Goal: Transaction & Acquisition: Purchase product/service

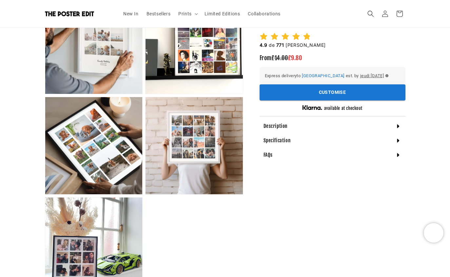
scroll to position [393, 0]
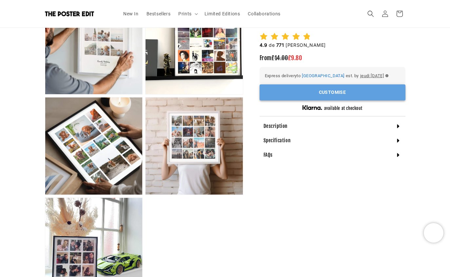
click at [391, 93] on button "Customise" at bounding box center [332, 92] width 146 height 16
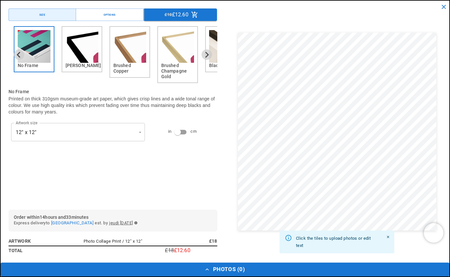
scroll to position [0, 0]
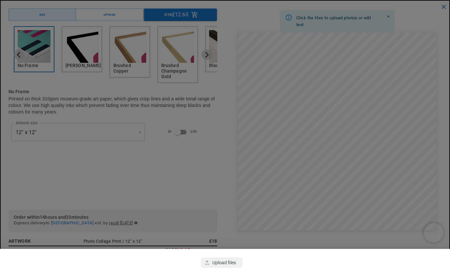
click at [39, 86] on div at bounding box center [225, 138] width 450 height 277
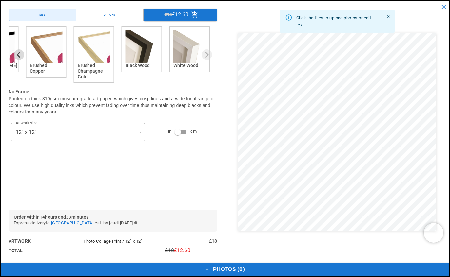
scroll to position [0, 255]
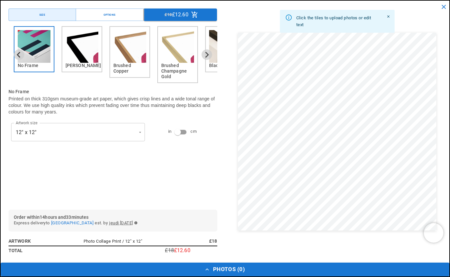
click at [120, 52] on img "3 of 6" at bounding box center [129, 46] width 33 height 33
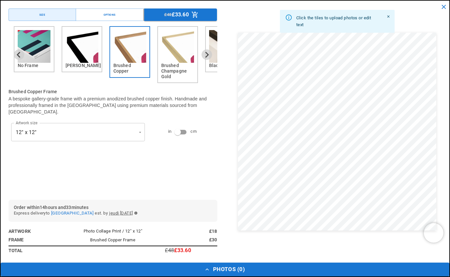
click at [92, 50] on img "2 of 6" at bounding box center [81, 46] width 33 height 33
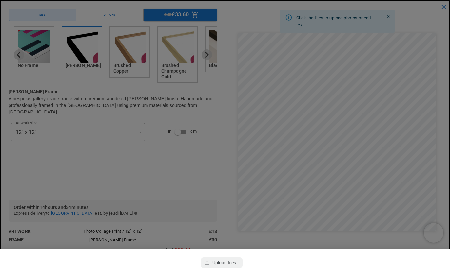
scroll to position [0, 128]
click at [226, 258] on div "button" at bounding box center [221, 263] width 41 height 10
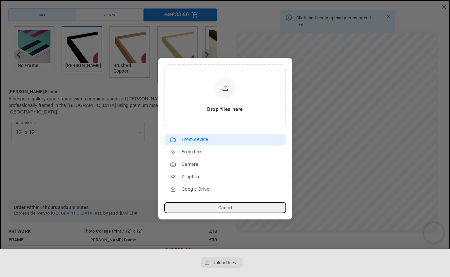
click at [212, 140] on div "From device" at bounding box center [231, 140] width 101 height 10
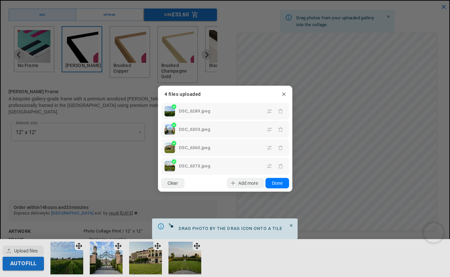
scroll to position [0, 0]
click at [280, 186] on button "Done" at bounding box center [276, 183] width 23 height 10
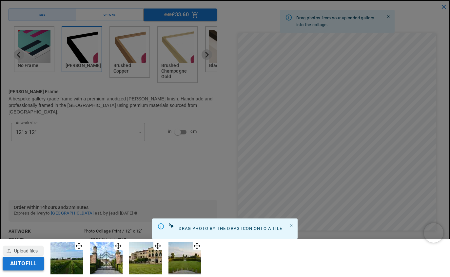
click at [43, 266] on button "Autofill" at bounding box center [23, 264] width 41 height 14
click at [292, 226] on icon "Close" at bounding box center [291, 226] width 4 height 4
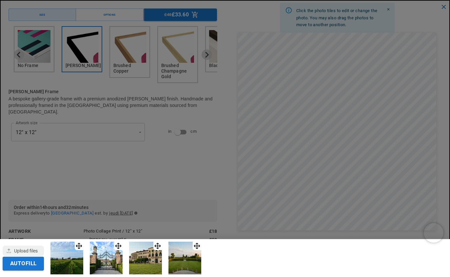
click at [289, 66] on div at bounding box center [225, 138] width 450 height 277
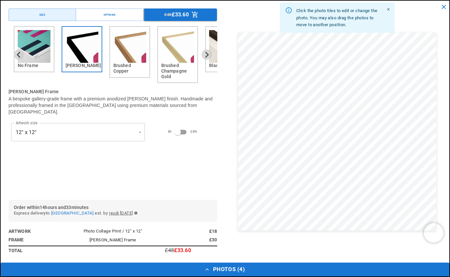
click at [390, 12] on icon "Close" at bounding box center [388, 10] width 4 height 4
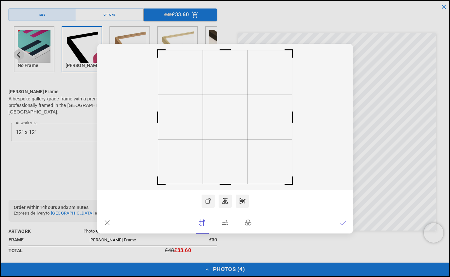
scroll to position [0, 255]
click at [109, 221] on icon at bounding box center [107, 223] width 5 height 5
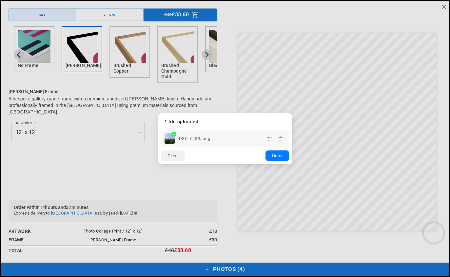
scroll to position [0, 0]
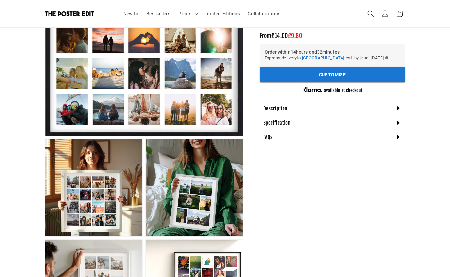
scroll to position [259, 0]
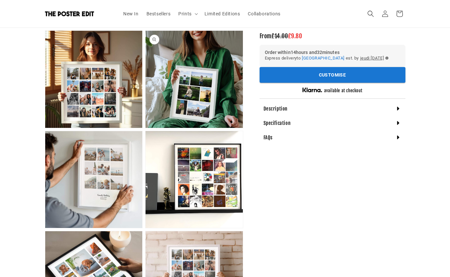
click at [145, 128] on button "Open media 3 in modal" at bounding box center [145, 128] width 0 height 0
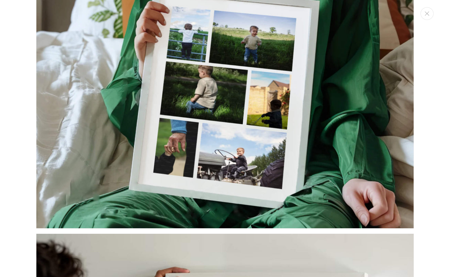
scroll to position [0, 255]
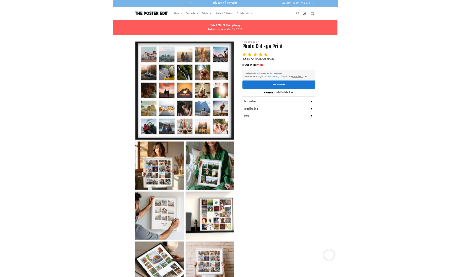
scroll to position [15, 0]
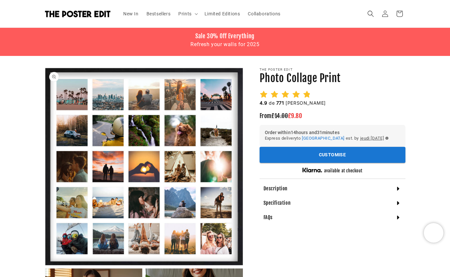
click at [45, 266] on button "Open media 1 in modal" at bounding box center [45, 266] width 0 height 0
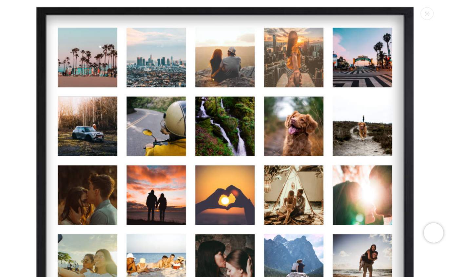
scroll to position [7, 0]
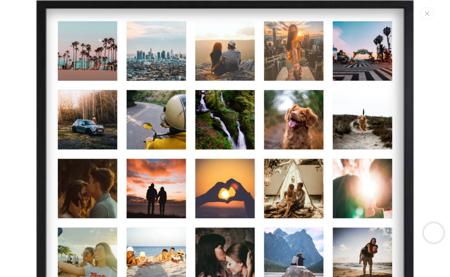
click at [426, 14] on icon "Close" at bounding box center [426, 13] width 5 height 4
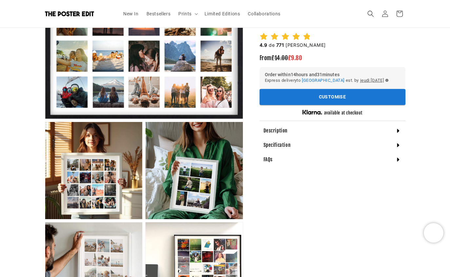
scroll to position [0, 128]
click at [354, 96] on button "Customise" at bounding box center [332, 97] width 146 height 16
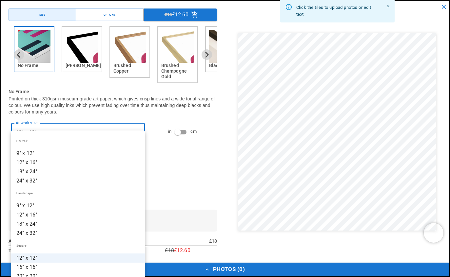
scroll to position [107, 0]
click at [73, 234] on li "24" x 32"" at bounding box center [78, 233] width 134 height 9
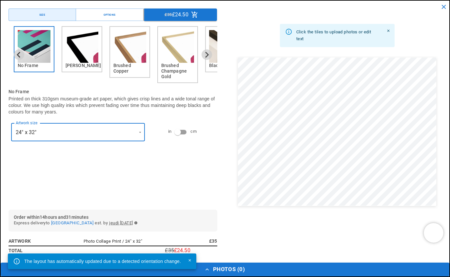
scroll to position [0, 0]
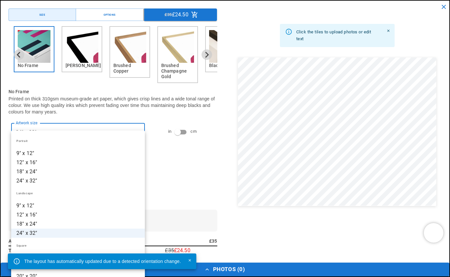
click at [108, 221] on li "18" x 24"" at bounding box center [78, 224] width 134 height 9
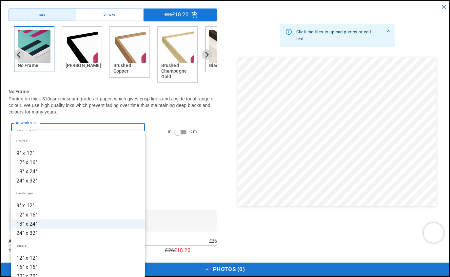
scroll to position [0, 128]
click at [109, 230] on li "24" x 32"" at bounding box center [78, 233] width 134 height 9
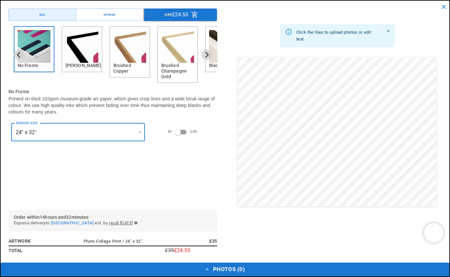
scroll to position [0, 255]
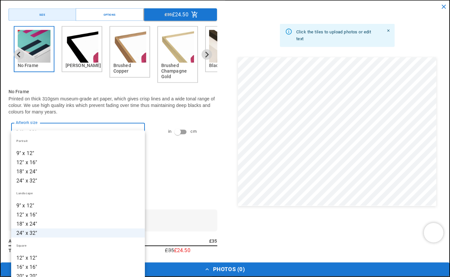
scroll to position [101, 0]
click at [179, 207] on div at bounding box center [225, 138] width 450 height 277
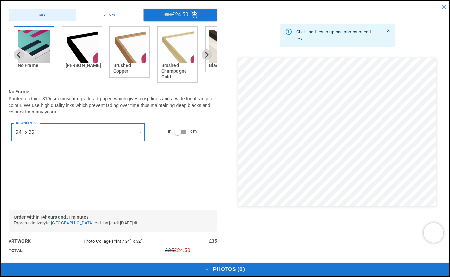
scroll to position [0, 128]
click at [387, 33] on icon "Close" at bounding box center [388, 31] width 4 height 4
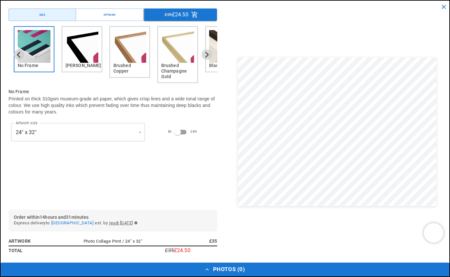
scroll to position [0, 255]
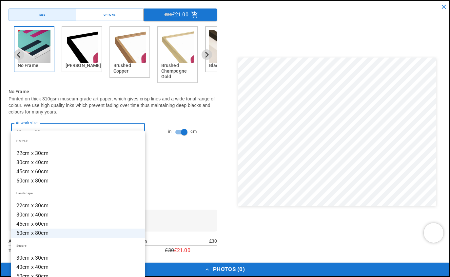
click at [125, 227] on li "45cm x 60cm" at bounding box center [78, 224] width 134 height 9
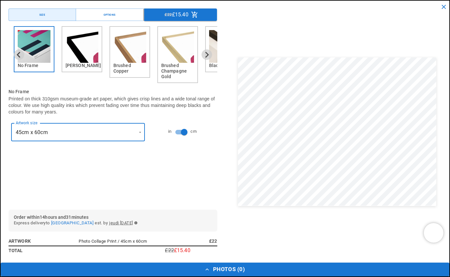
scroll to position [271, 0]
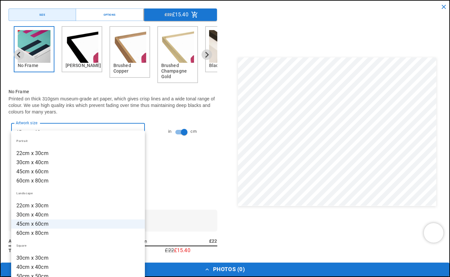
click at [85, 172] on li "45cm x 60cm" at bounding box center [78, 171] width 134 height 9
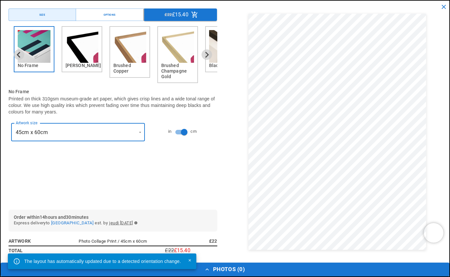
scroll to position [0, 255]
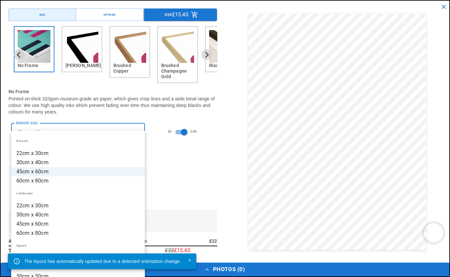
click at [115, 163] on li "30cm x 40cm" at bounding box center [78, 162] width 134 height 9
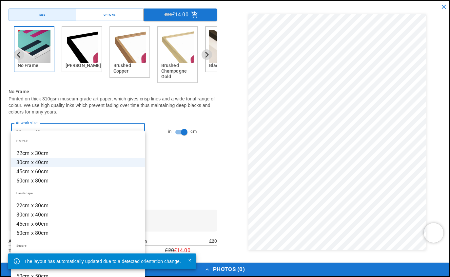
click at [111, 182] on li "60cm x 80cm" at bounding box center [78, 181] width 134 height 9
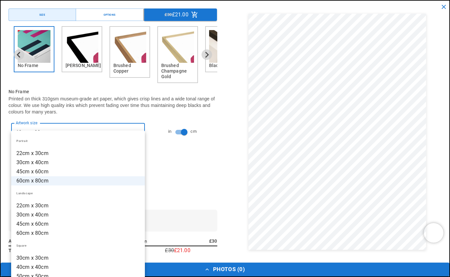
scroll to position [0, 0]
click at [115, 154] on li "22cm x 30cm" at bounding box center [78, 153] width 134 height 9
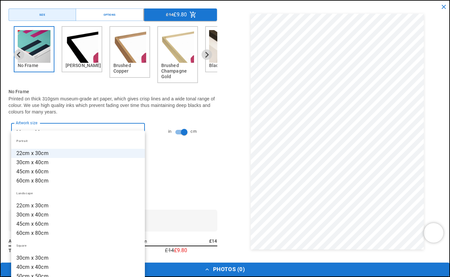
click at [122, 181] on li "60cm x 80cm" at bounding box center [78, 181] width 134 height 9
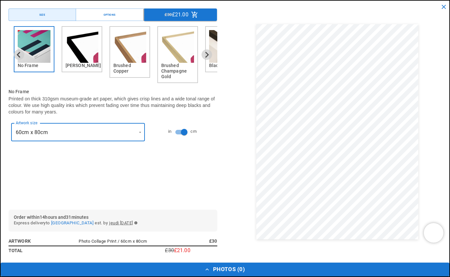
scroll to position [0, 128]
click at [61, 15] on button "Size" at bounding box center [42, 15] width 67 height 12
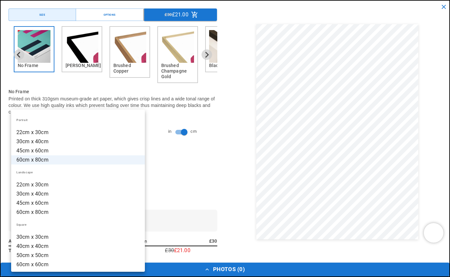
click at [125, 153] on li "45cm x 60cm" at bounding box center [78, 150] width 134 height 9
type input "**********"
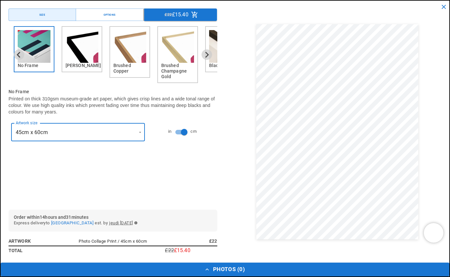
scroll to position [0, 255]
click at [124, 17] on button "Options" at bounding box center [109, 15] width 67 height 12
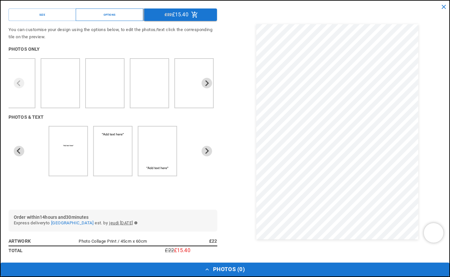
scroll to position [0, 0]
click at [69, 88] on img "4 of 9" at bounding box center [62, 83] width 21 height 14
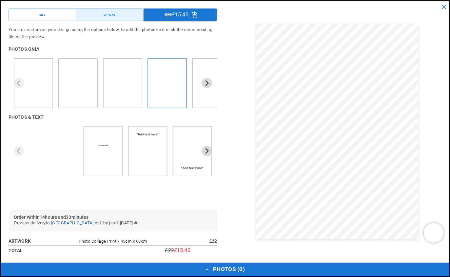
scroll to position [0, 128]
click at [44, 99] on img "1 of 9" at bounding box center [42, 98] width 16 height 14
click at [84, 91] on img "2 of 9" at bounding box center [78, 98] width 33 height 14
click at [60, 16] on button "Size" at bounding box center [42, 15] width 67 height 12
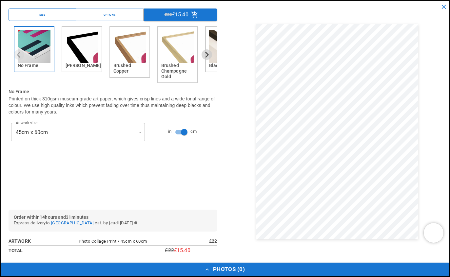
scroll to position [0, 0]
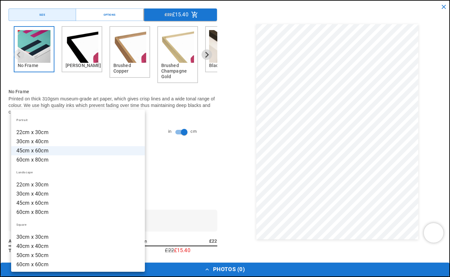
click at [128, 161] on li "60cm x 80cm" at bounding box center [78, 160] width 134 height 9
type input "**********"
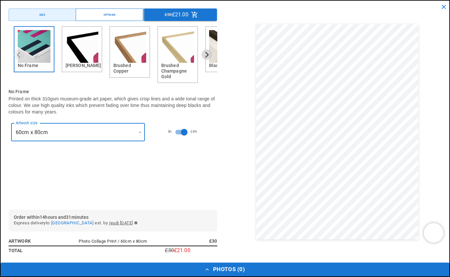
click at [131, 18] on button "Options" at bounding box center [109, 15] width 67 height 12
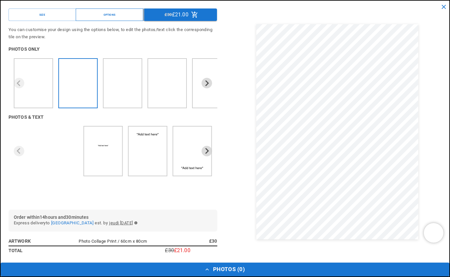
scroll to position [0, 128]
click at [116, 166] on img "1 of 3" at bounding box center [115, 168] width 7 height 10
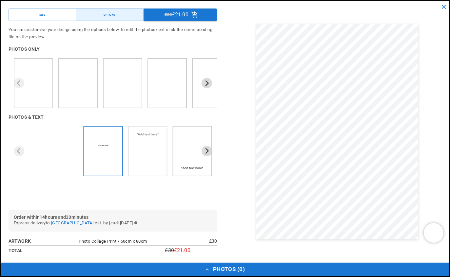
click at [155, 164] on img "2 of 3" at bounding box center [159, 168] width 10 height 10
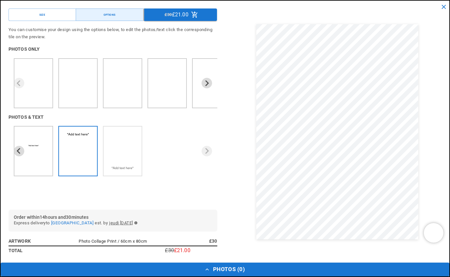
click at [130, 157] on img "3 of 3" at bounding box center [134, 157] width 10 height 10
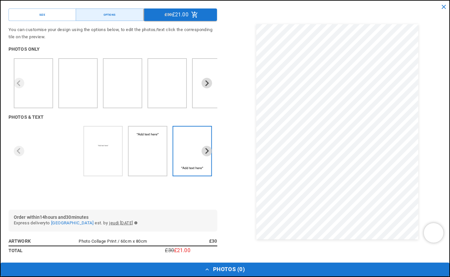
scroll to position [0, 255]
click at [108, 151] on ul "1 of 3" at bounding box center [103, 151] width 33 height 44
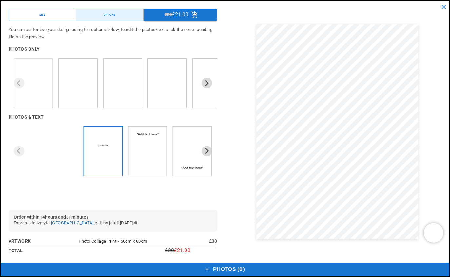
click at [45, 84] on img "1 of 9" at bounding box center [42, 83] width 16 height 14
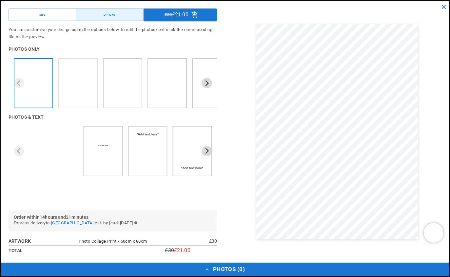
click at [89, 87] on img "2 of 9" at bounding box center [87, 83] width 16 height 14
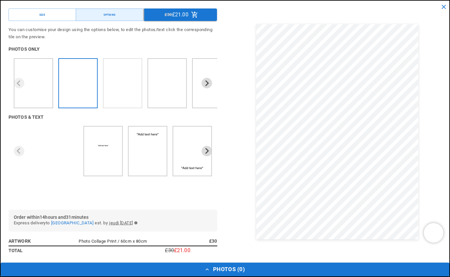
click at [127, 89] on img "3 of 9" at bounding box center [131, 83] width 16 height 14
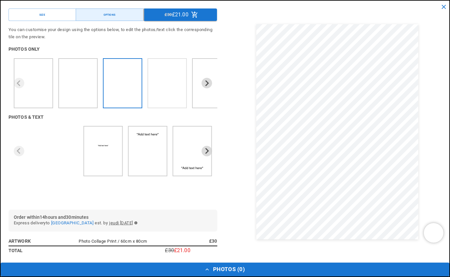
click at [175, 83] on img "4 of 9" at bounding box center [178, 83] width 10 height 14
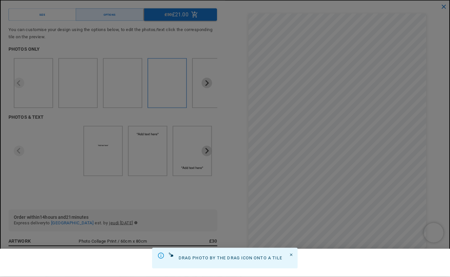
scroll to position [176, 0]
click at [293, 255] on icon "Close" at bounding box center [291, 256] width 4 height 4
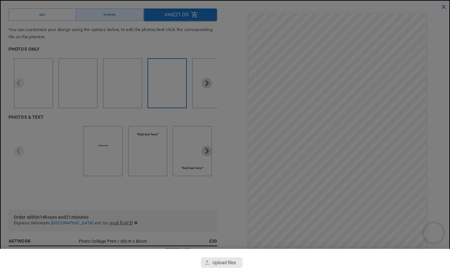
click at [232, 268] on div "button" at bounding box center [221, 263] width 41 height 10
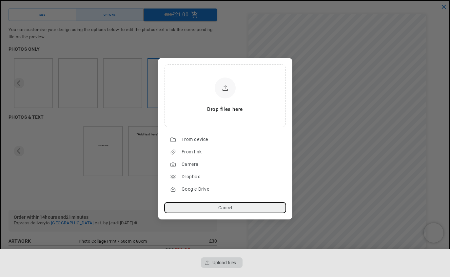
scroll to position [0, 255]
click at [209, 145] on div "From device" at bounding box center [231, 140] width 101 height 10
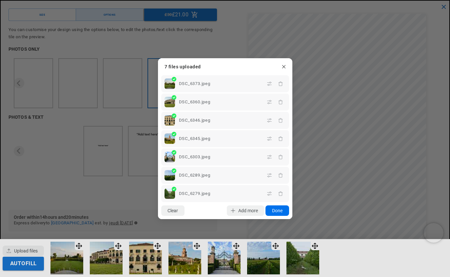
click at [282, 216] on button "Done" at bounding box center [276, 211] width 23 height 10
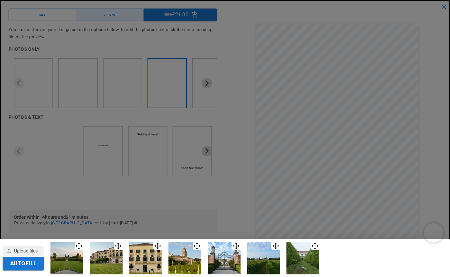
scroll to position [0, 0]
click at [39, 264] on button "Autofill" at bounding box center [23, 264] width 41 height 14
click at [446, 9] on div at bounding box center [225, 138] width 450 height 277
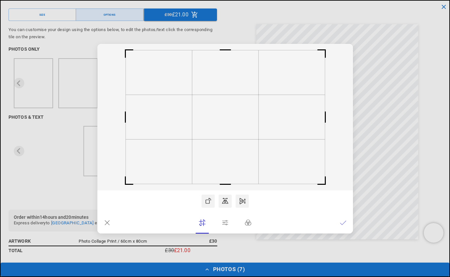
scroll to position [0, 0]
click at [226, 204] on icon at bounding box center [225, 201] width 6 height 6
click at [244, 204] on icon at bounding box center [242, 201] width 7 height 7
click at [210, 201] on icon at bounding box center [208, 201] width 7 height 7
click at [226, 200] on icon at bounding box center [225, 201] width 6 height 6
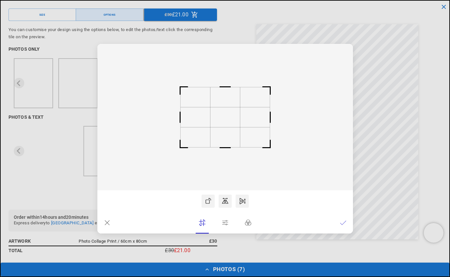
scroll to position [0, 128]
click at [206, 203] on icon at bounding box center [208, 201] width 7 height 7
click at [227, 225] on icon at bounding box center [225, 223] width 6 height 5
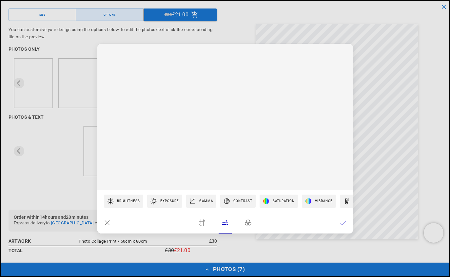
scroll to position [0, 255]
click at [251, 225] on icon at bounding box center [248, 223] width 7 height 7
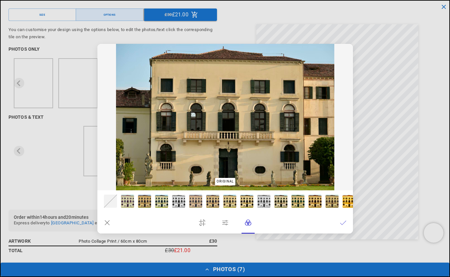
click at [282, 202] on div at bounding box center [280, 201] width 13 height 13
type input "***"
